Goal: Information Seeking & Learning: Learn about a topic

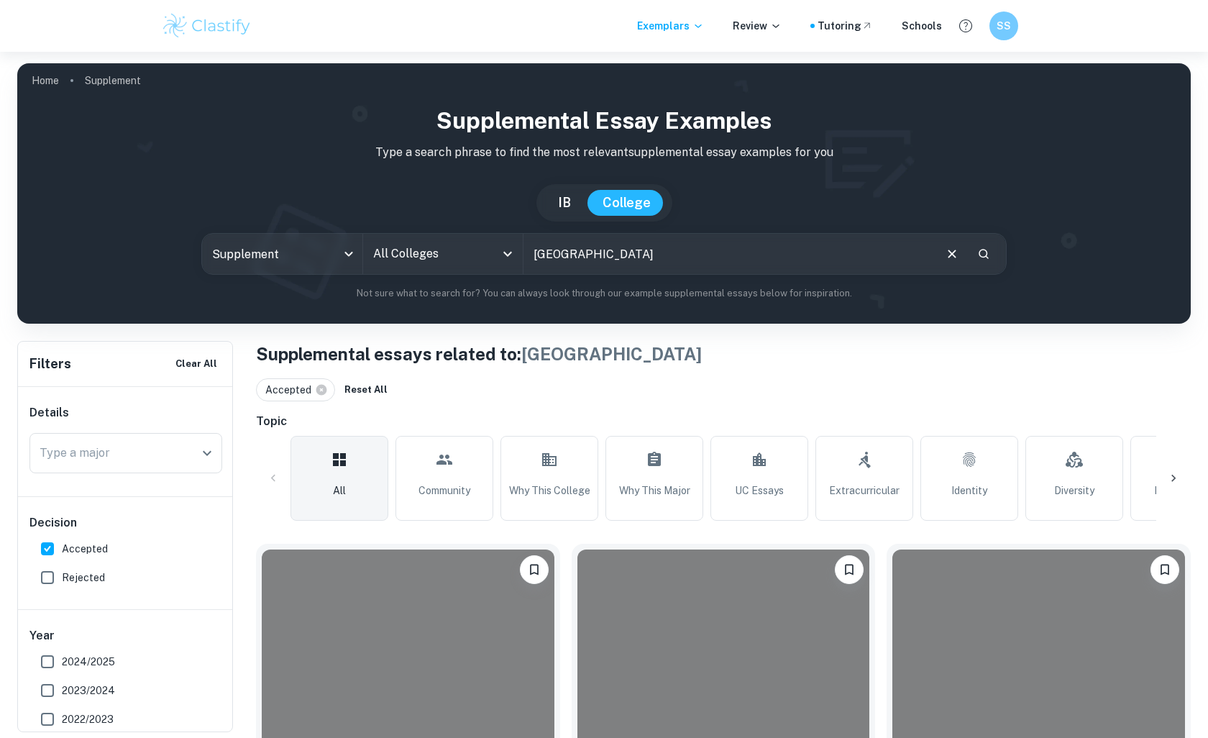
click at [583, 258] on input "[GEOGRAPHIC_DATA]" at bounding box center [727, 254] width 409 height 40
type input "berkeley"
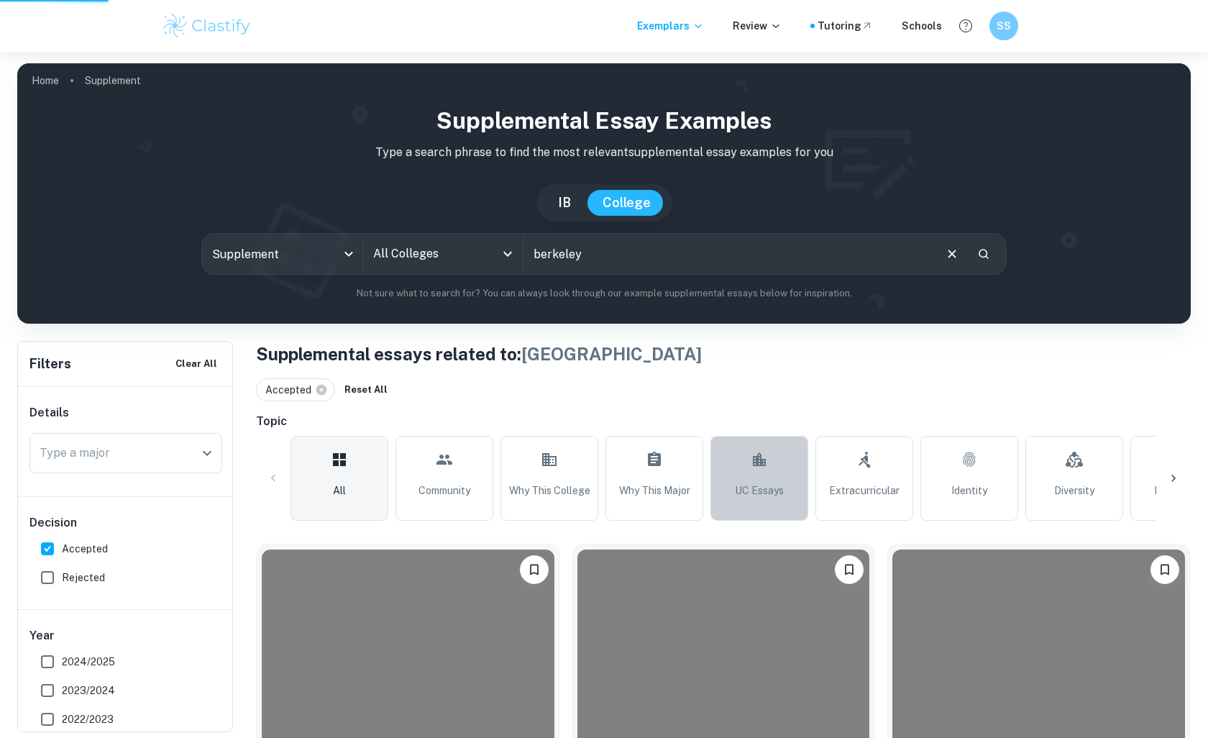
click at [776, 479] on link "UC Essays" at bounding box center [759, 478] width 98 height 85
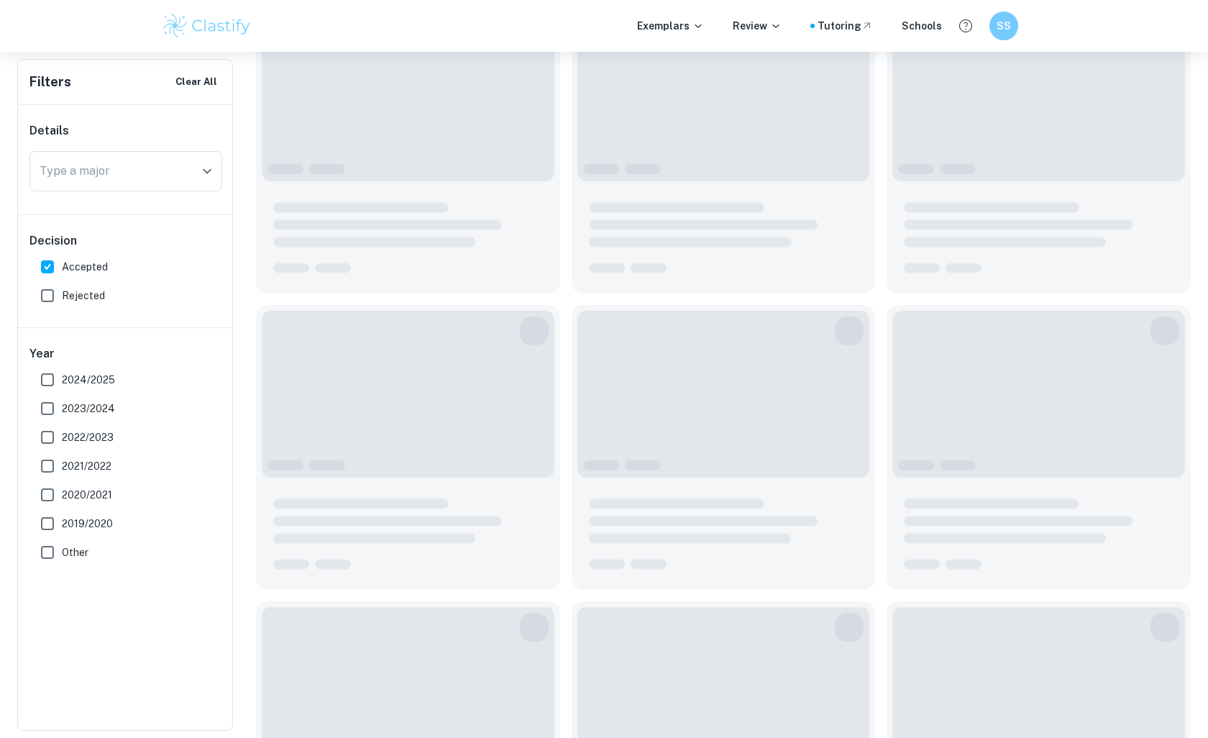
scroll to position [548, 0]
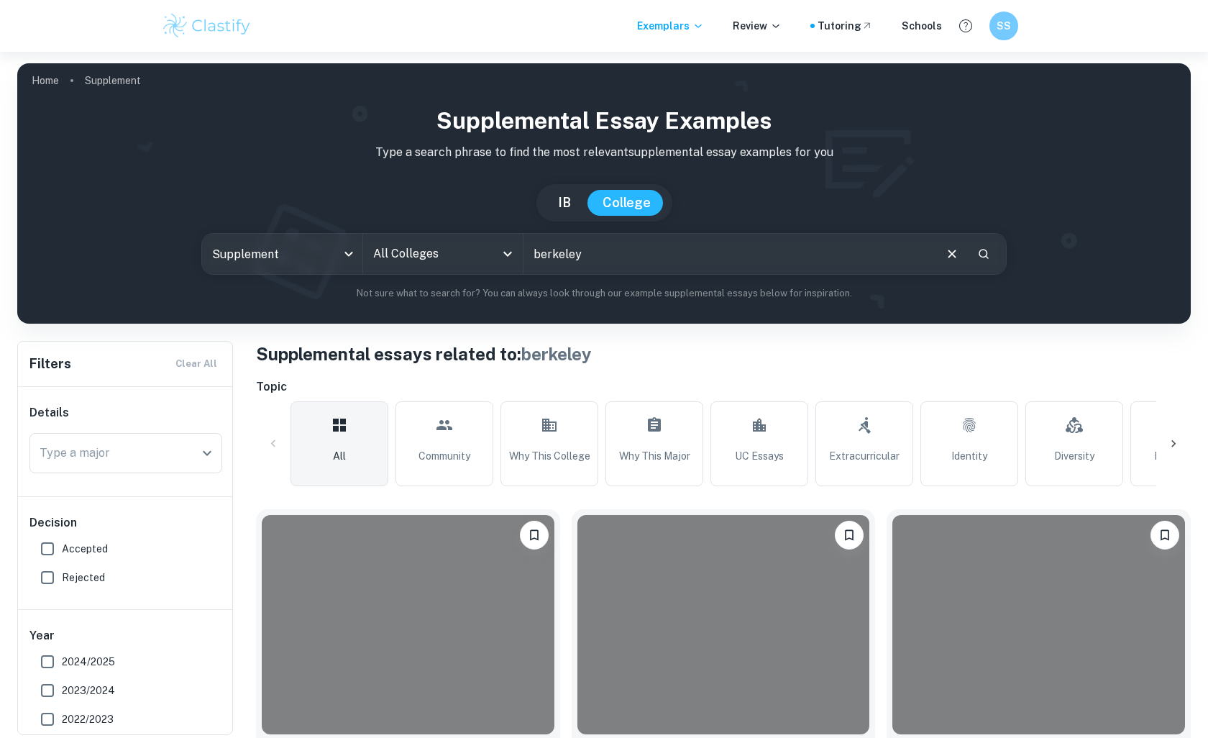
scroll to position [96, 0]
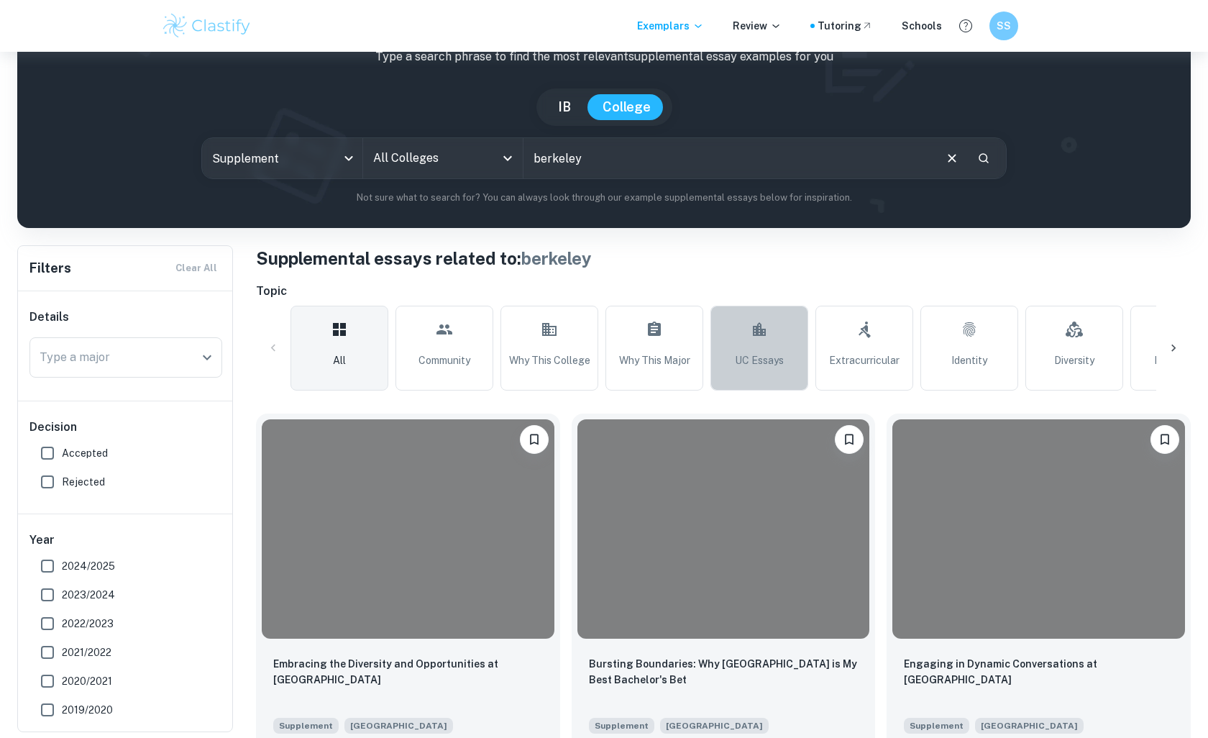
click at [751, 365] on span "UC Essays" at bounding box center [759, 360] width 49 height 16
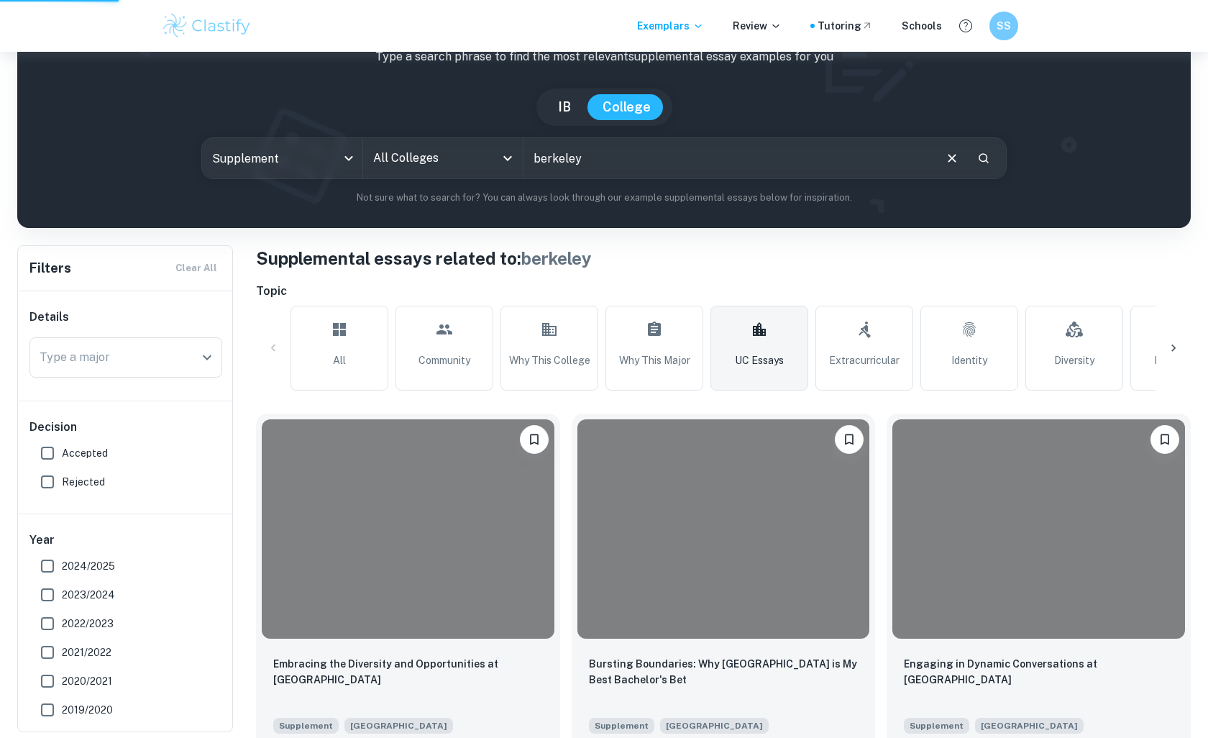
click at [753, 342] on icon at bounding box center [759, 329] width 17 height 35
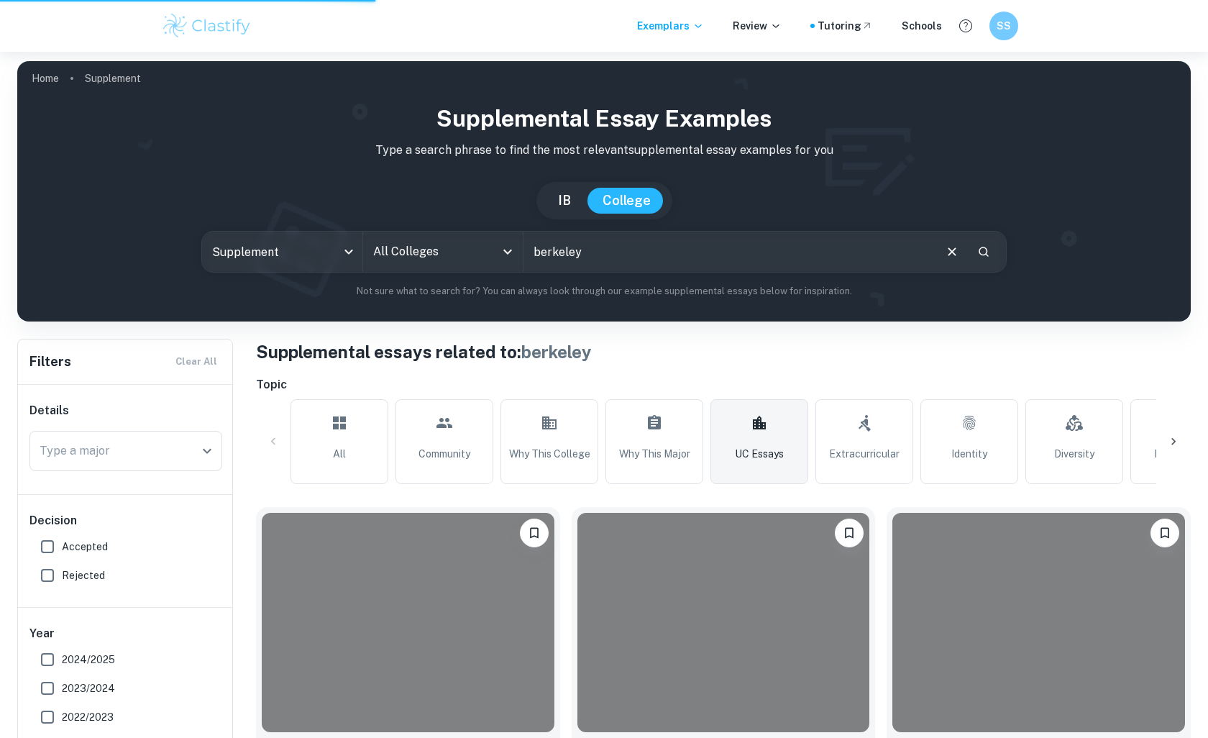
scroll to position [0, 0]
